Goal: Task Accomplishment & Management: Manage account settings

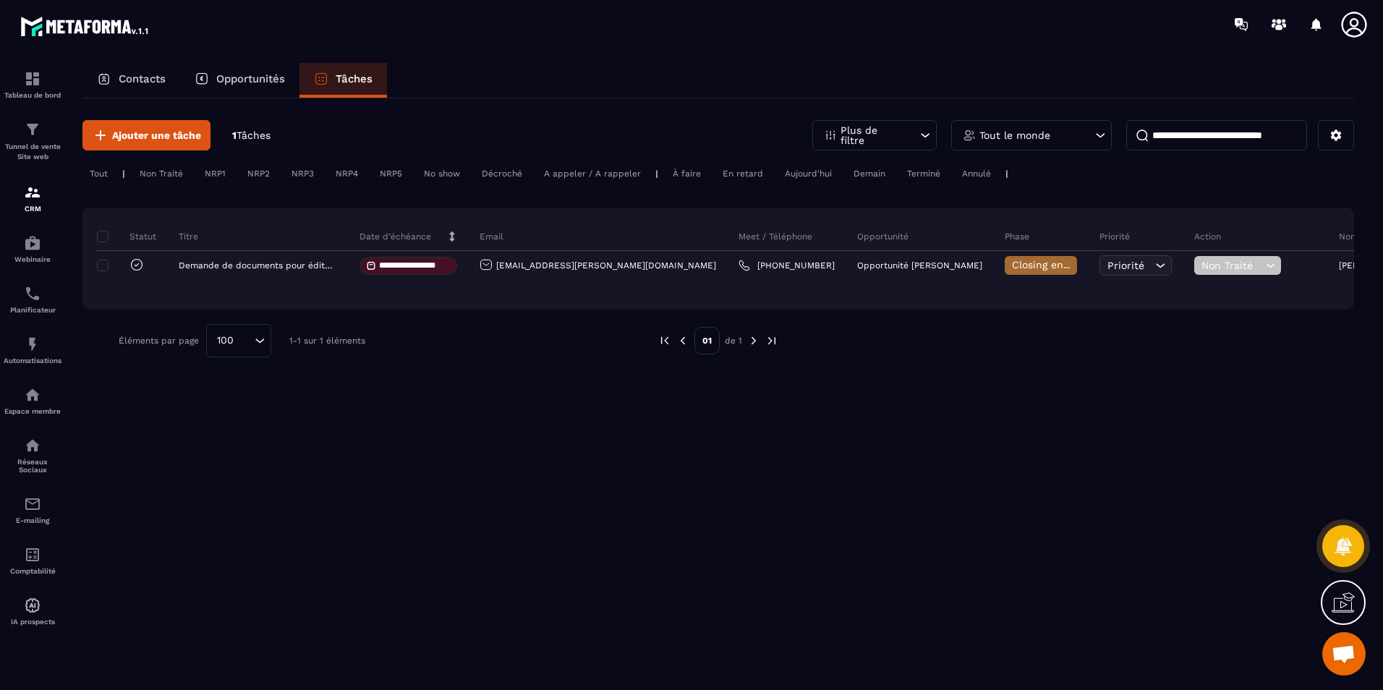
click at [260, 78] on p "Opportunités" at bounding box center [250, 78] width 69 height 13
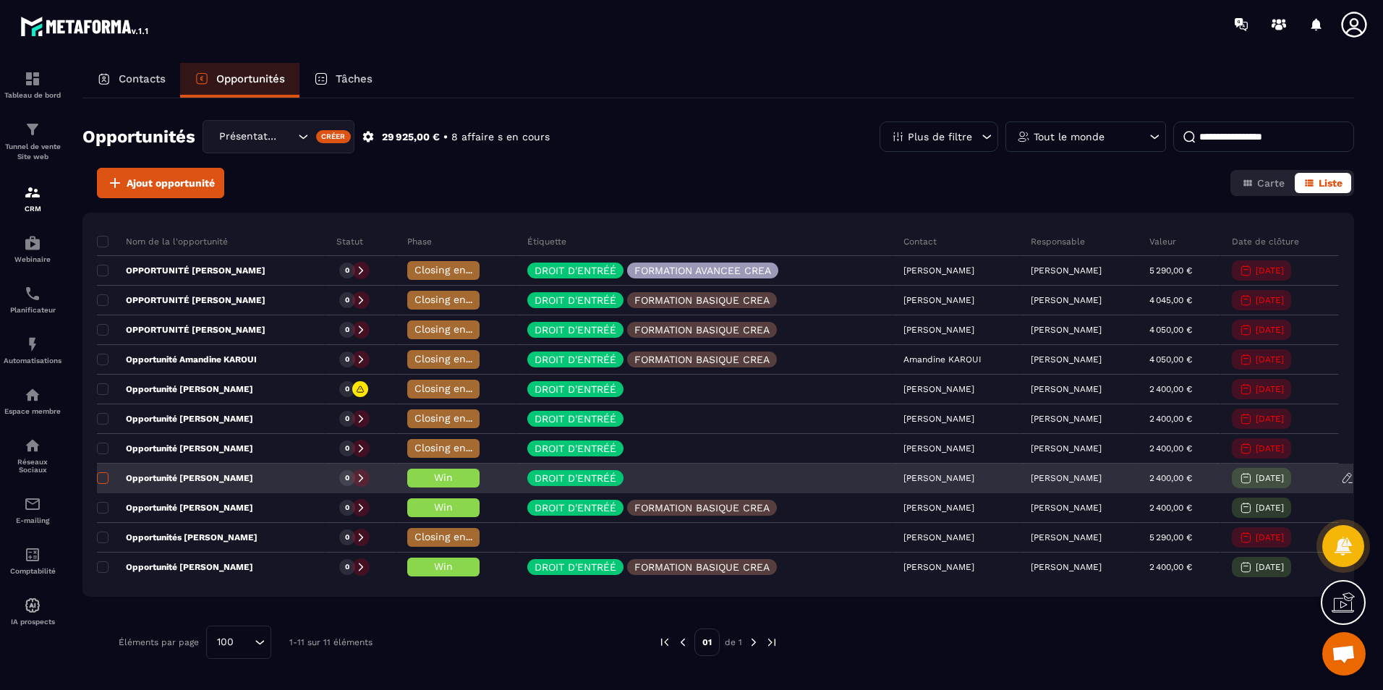
click at [101, 477] on span at bounding box center [103, 478] width 12 height 12
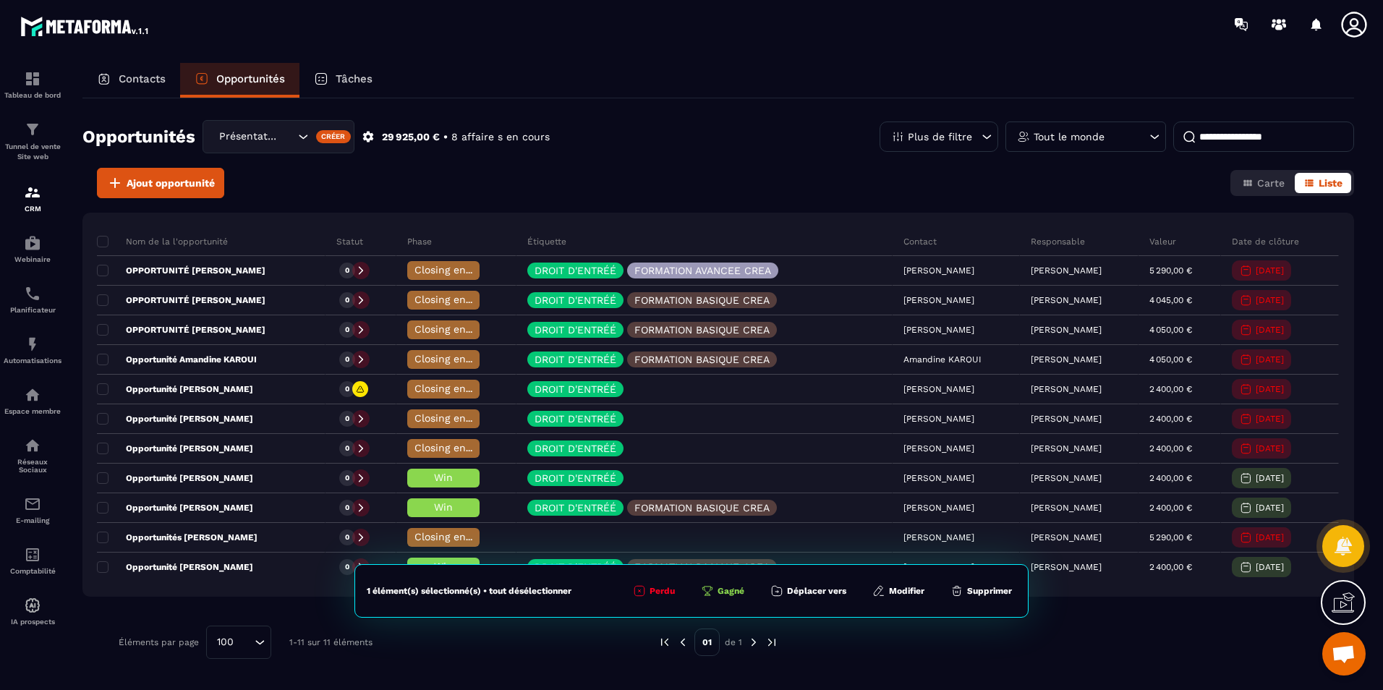
click at [825, 589] on button "Déplacer vers" at bounding box center [808, 591] width 85 height 14
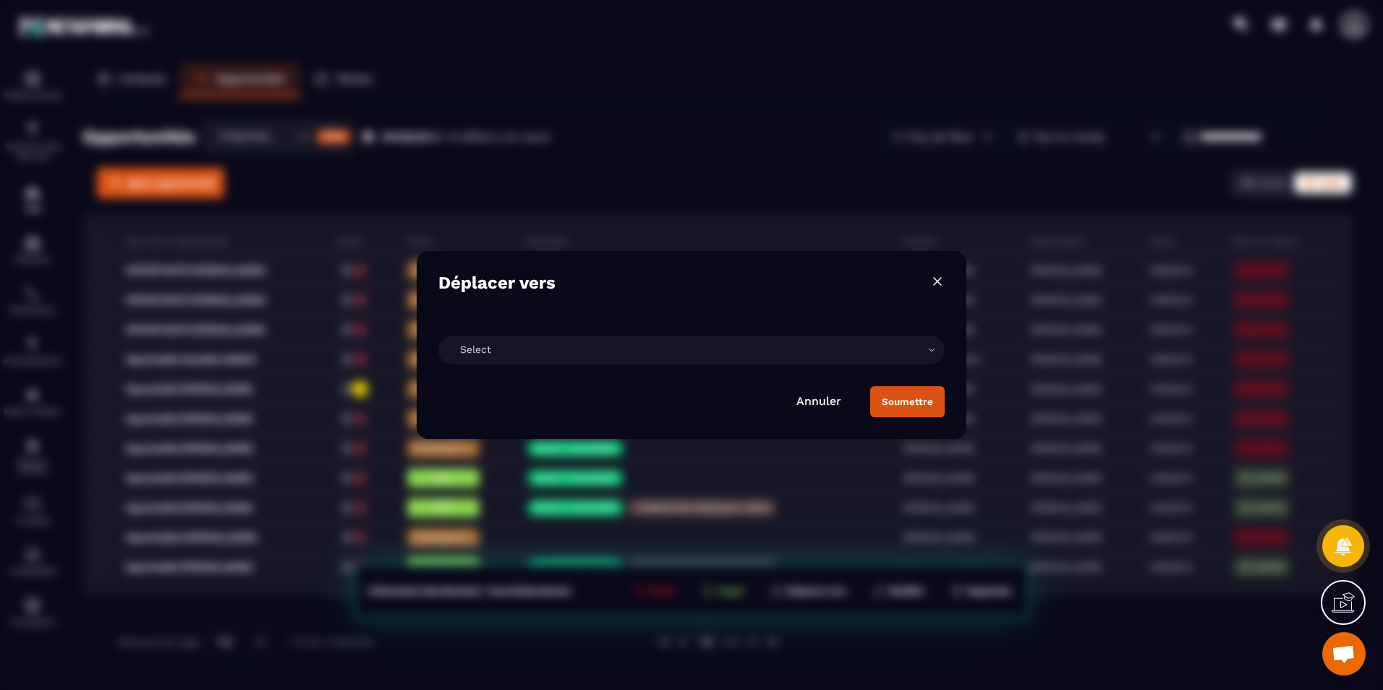
click at [718, 349] on div "Select" at bounding box center [691, 350] width 506 height 29
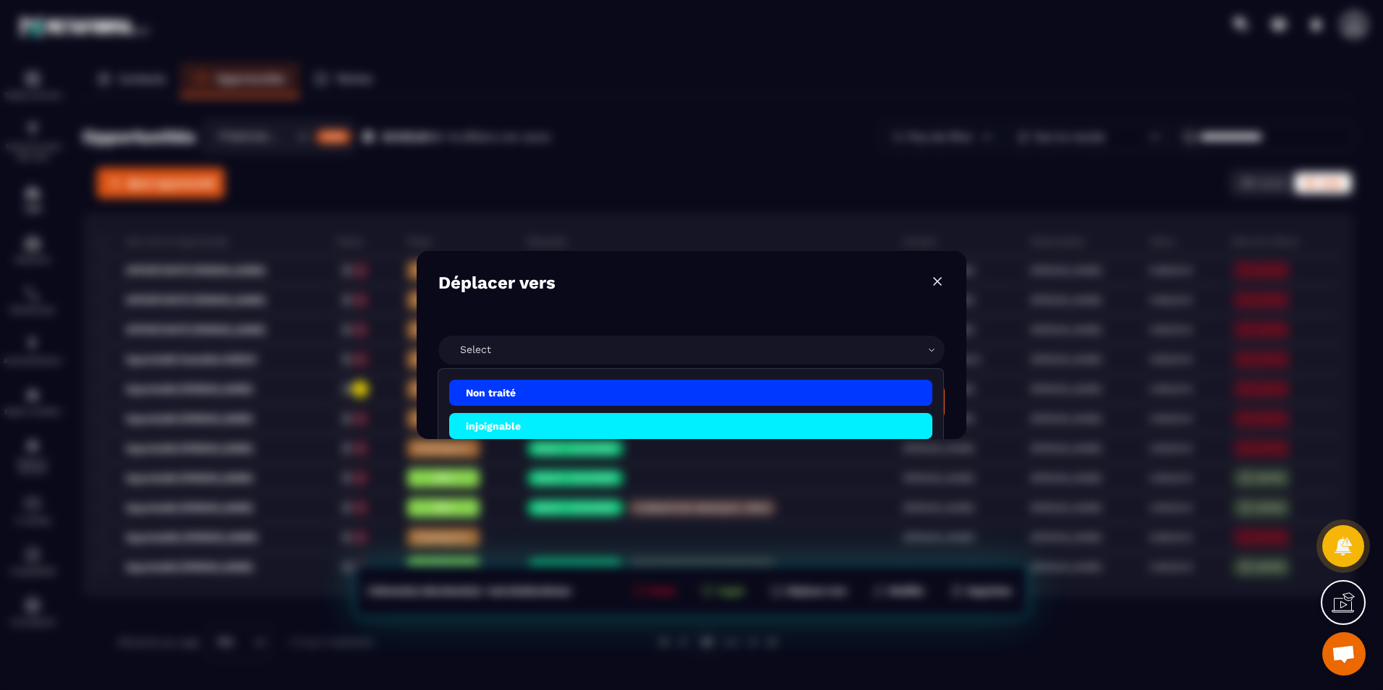
click at [937, 284] on img "Modal window" at bounding box center [937, 281] width 14 height 14
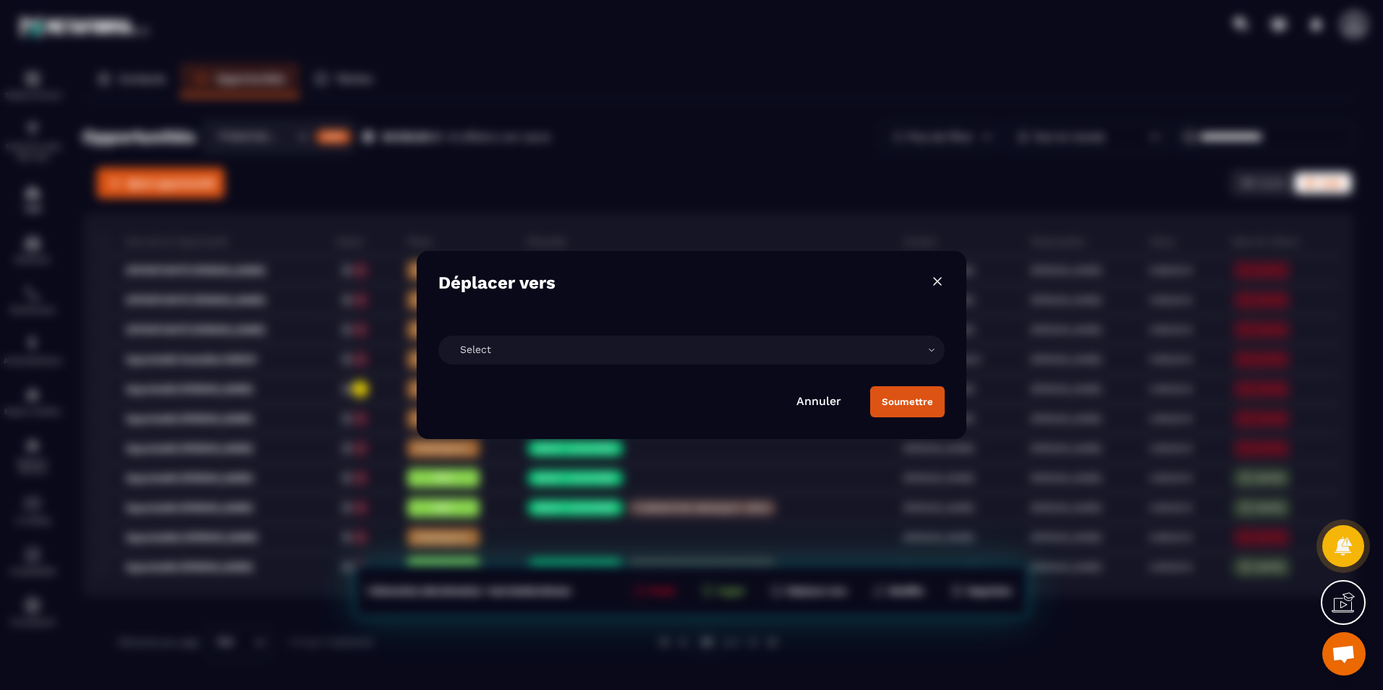
click at [935, 283] on img "Modal window" at bounding box center [937, 281] width 14 height 14
click at [939, 284] on img "Modal window" at bounding box center [937, 281] width 14 height 14
click at [812, 401] on link "Annuler" at bounding box center [818, 401] width 45 height 14
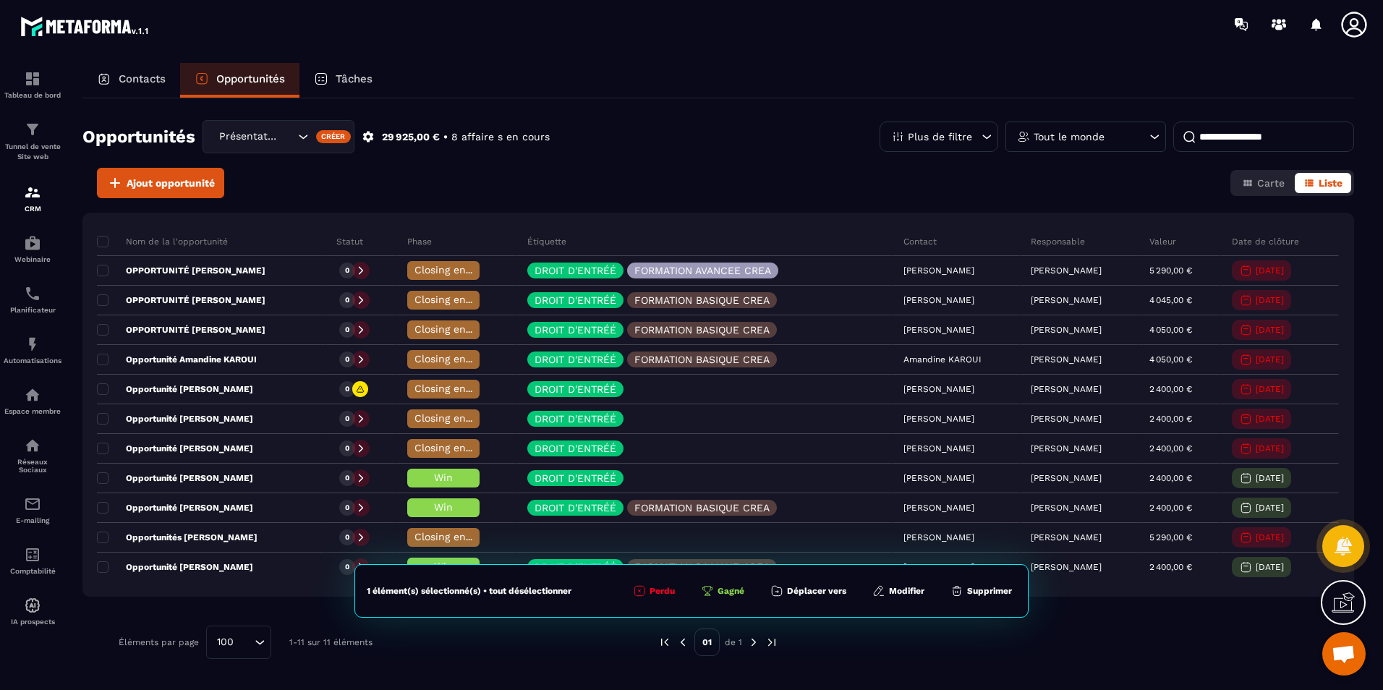
click at [1125, 611] on div "Nom de la l'opportunité Statut Phase Étiquette Contact Responsable Valeur Date …" at bounding box center [718, 481] width 1272 height 536
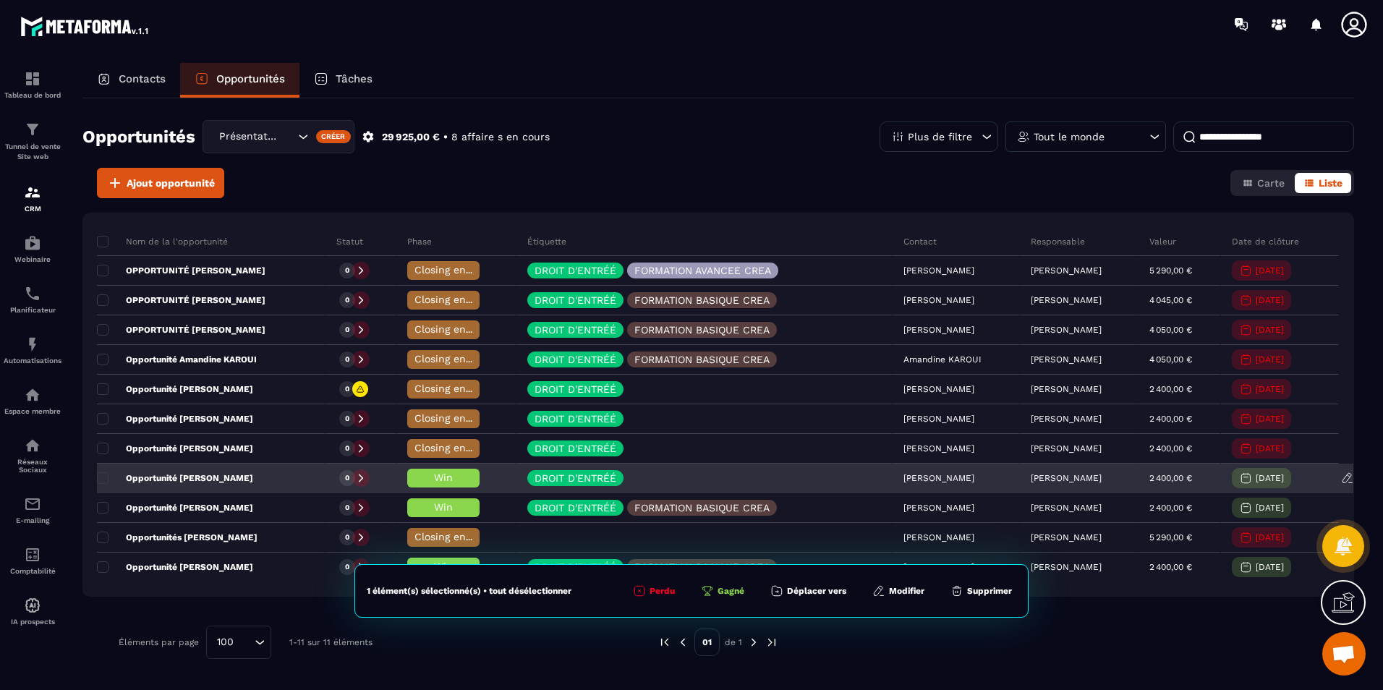
click at [231, 475] on p "Opportunité [PERSON_NAME]" at bounding box center [175, 478] width 156 height 12
